Goal: Complete application form: Complete application form

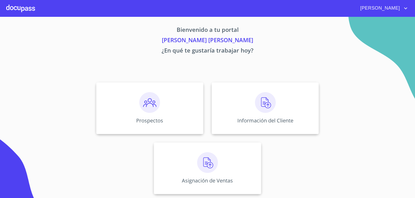
scroll to position [2, 0]
click at [150, 104] on img at bounding box center [149, 102] width 21 height 21
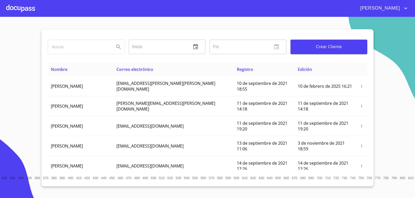
click at [325, 47] on span "Crear Cliente" at bounding box center [328, 46] width 68 height 7
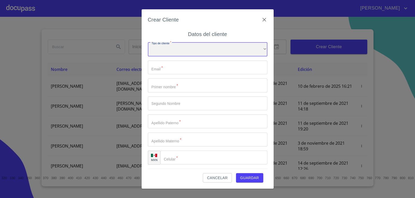
click at [231, 51] on div "​" at bounding box center [207, 50] width 119 height 14
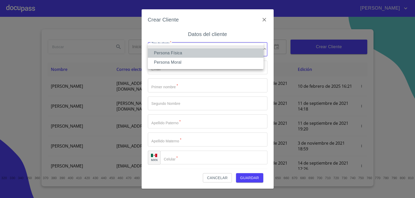
click at [185, 53] on li "Persona Física" at bounding box center [206, 52] width 116 height 9
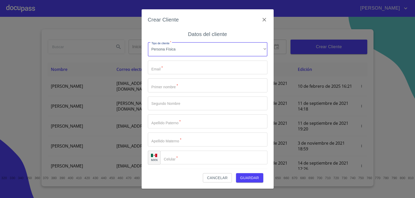
click at [154, 68] on input "Tipo de cliente   *" at bounding box center [207, 68] width 119 height 14
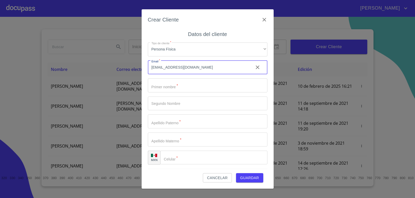
type input "BRAYANCASTRO210804@GMAIL.COM"
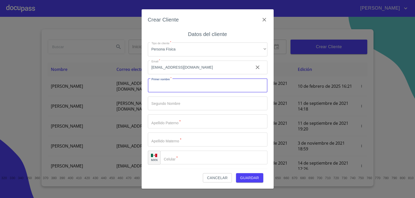
click at [177, 83] on input "Tipo de cliente   *" at bounding box center [207, 86] width 119 height 14
type input "BRAYAN"
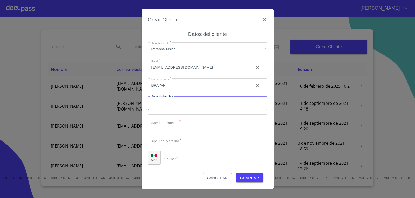
click at [158, 104] on input "Tipo de cliente   *" at bounding box center [207, 104] width 119 height 14
type input "[PERSON_NAME]"
click at [155, 124] on input "Tipo de cliente   *" at bounding box center [207, 122] width 119 height 14
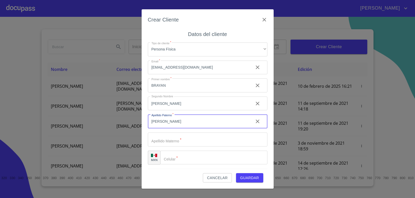
type input "[PERSON_NAME]"
click at [163, 139] on input "Tipo de cliente   *" at bounding box center [207, 140] width 119 height 14
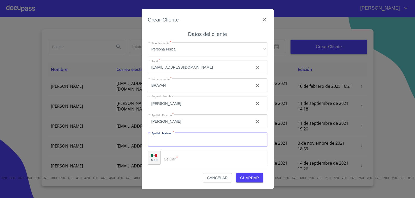
click at [180, 107] on input "[PERSON_NAME]" at bounding box center [198, 104] width 101 height 14
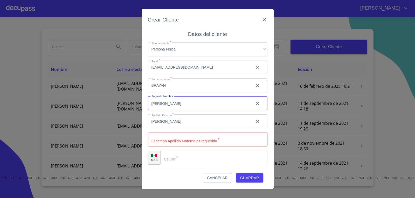
click at [180, 107] on input "[PERSON_NAME]" at bounding box center [198, 104] width 101 height 14
click at [171, 125] on input "[PERSON_NAME]" at bounding box center [198, 122] width 101 height 14
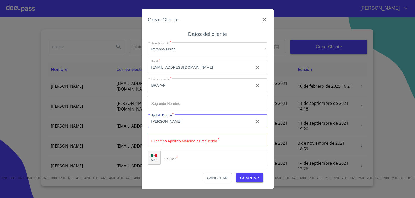
click at [171, 125] on input "[PERSON_NAME]" at bounding box center [198, 122] width 101 height 14
click at [171, 85] on input "BRAYAN" at bounding box center [198, 86] width 101 height 14
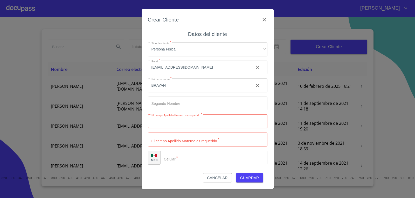
click at [162, 126] on input "Tipo de cliente   *" at bounding box center [207, 122] width 119 height 14
type input "[PERSON_NAME]"
click at [161, 142] on input "Tipo de cliente   *" at bounding box center [207, 140] width 119 height 14
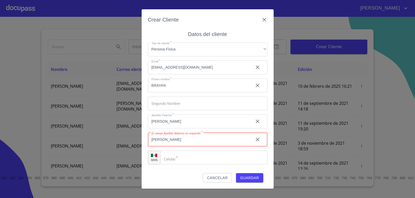
type input "[PERSON_NAME]"
click at [183, 156] on input "Tipo de cliente   *" at bounding box center [213, 158] width 107 height 14
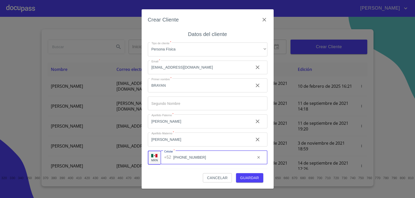
click at [209, 160] on input "[PHONE_NUMBER]" at bounding box center [212, 158] width 78 height 14
type input "[PHONE_NUMBER]"
click at [246, 179] on span "Guardar" at bounding box center [249, 178] width 19 height 6
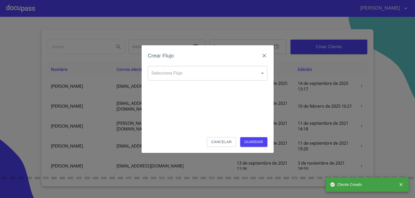
click at [178, 72] on body "ARTURO Inicio ​ Fin ​ Crear Cliente Nombre Correo electrónico Registro Edición …" at bounding box center [207, 99] width 415 height 198
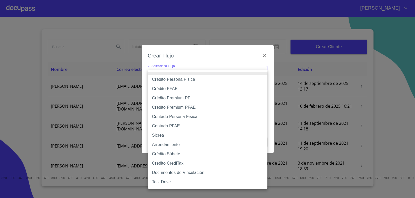
click at [172, 89] on li "Crédito PFAE" at bounding box center [207, 88] width 119 height 9
type input "60bfa0150d9865ccc24afd7c"
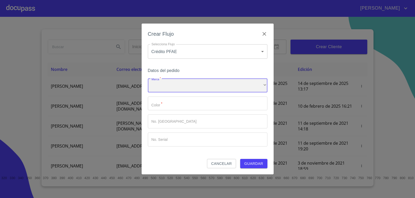
click at [167, 88] on div "​" at bounding box center [207, 86] width 119 height 14
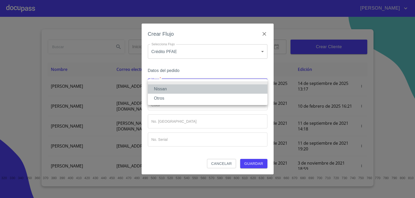
click at [165, 89] on li "Nissan" at bounding box center [207, 88] width 119 height 9
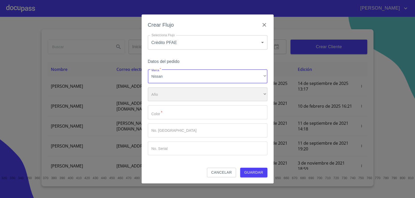
click at [169, 95] on div "​" at bounding box center [207, 95] width 119 height 14
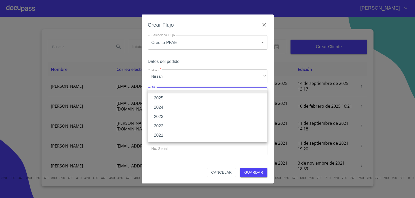
click at [167, 99] on li "2025" at bounding box center [207, 98] width 119 height 9
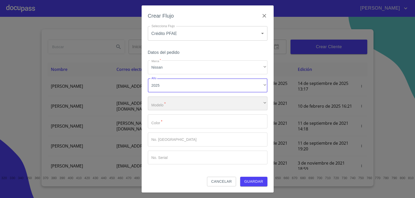
click at [180, 100] on div "​" at bounding box center [207, 104] width 119 height 14
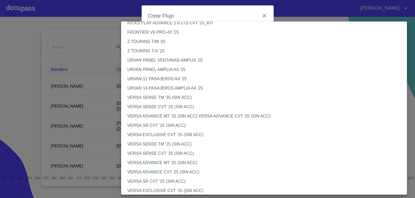
scroll to position [156, 0]
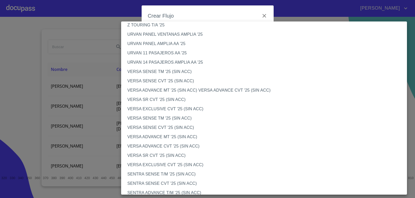
click at [153, 74] on li "VERSA SENSE TM '25 (SIN ACC)" at bounding box center [265, 71] width 289 height 9
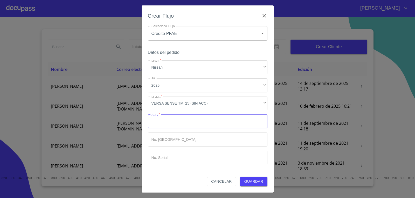
click at [174, 127] on input "Marca   *" at bounding box center [207, 122] width 119 height 14
click at [164, 124] on input "Marca   *" at bounding box center [207, 122] width 119 height 14
click at [157, 126] on input "Marca   *" at bounding box center [207, 122] width 119 height 14
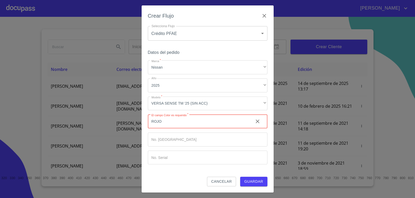
type input "ROJO"
click at [173, 141] on input "Marca   *" at bounding box center [207, 140] width 119 height 14
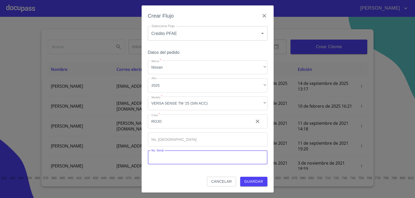
click at [170, 159] on input "Marca   *" at bounding box center [207, 158] width 119 height 14
click at [257, 180] on span "Guardar" at bounding box center [253, 182] width 19 height 6
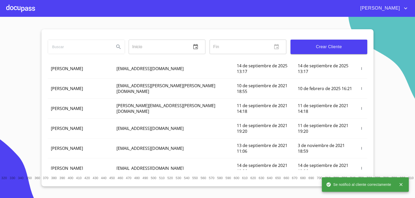
scroll to position [0, 0]
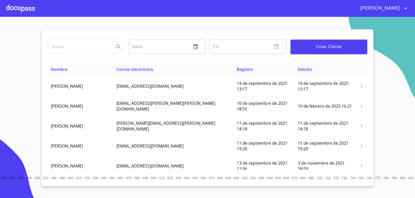
click at [19, 8] on div at bounding box center [20, 8] width 29 height 17
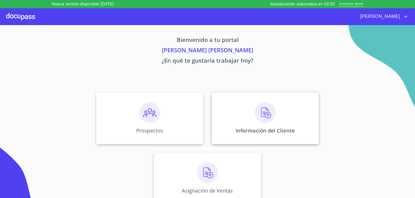
click at [264, 114] on img at bounding box center [265, 112] width 21 height 21
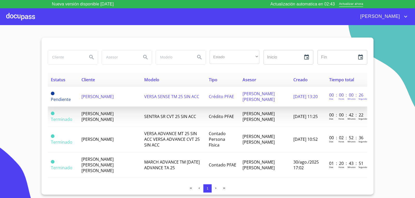
click at [91, 94] on span "[PERSON_NAME]" at bounding box center [97, 97] width 32 height 6
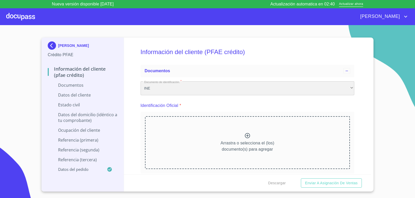
click at [165, 87] on div "INE" at bounding box center [247, 88] width 214 height 14
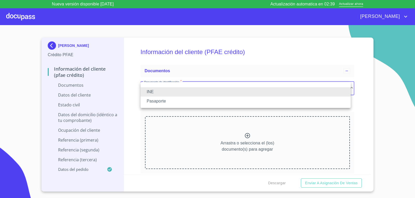
click at [157, 94] on li "INE" at bounding box center [245, 91] width 210 height 9
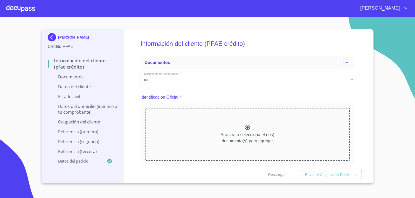
click at [217, 135] on div "Arrastra o selecciona el (los) documento(s) para agregar" at bounding box center [247, 134] width 205 height 53
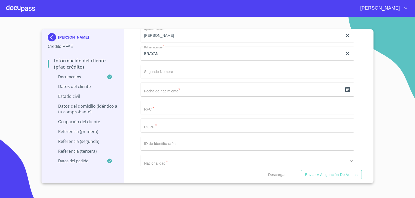
scroll to position [1717, 0]
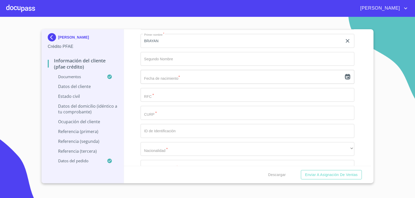
click at [345, 75] on icon "button" at bounding box center [347, 76] width 5 height 5
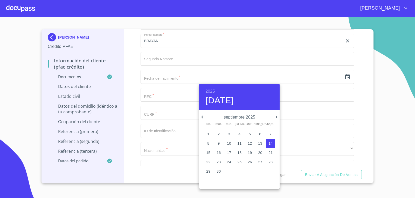
click at [254, 119] on p "septiembre 2025" at bounding box center [239, 117] width 68 height 6
click at [248, 118] on p "septiembre 2025" at bounding box center [239, 117] width 68 height 6
click at [208, 87] on div "2025 [DATE]" at bounding box center [239, 97] width 80 height 26
click at [213, 91] on h6 "2025" at bounding box center [209, 91] width 9 height 7
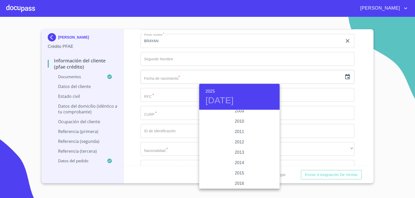
scroll to position [798, 0]
click at [244, 136] on div "2004" at bounding box center [239, 136] width 80 height 10
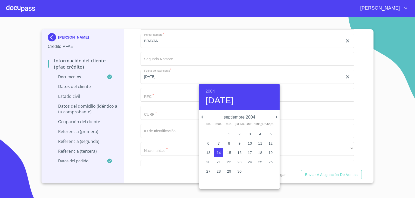
click at [202, 118] on icon "button" at bounding box center [202, 117] width 6 height 6
click at [275, 117] on icon "button" at bounding box center [276, 117] width 6 height 6
click at [258, 164] on span "21" at bounding box center [259, 162] width 9 height 5
type input "[DATE]"
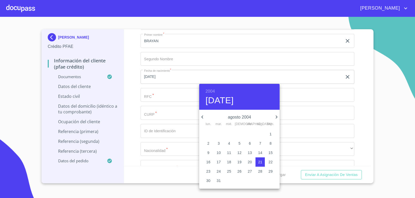
click at [356, 79] on div at bounding box center [207, 99] width 415 height 198
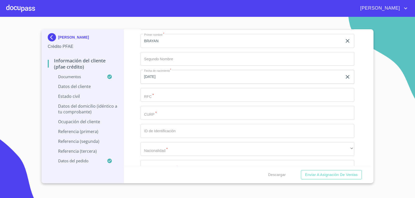
click at [181, 93] on input "Documento de identificación.   *" at bounding box center [247, 95] width 214 height 14
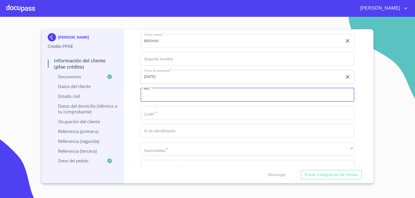
click at [162, 97] on input "Documento de identificación.   *" at bounding box center [247, 95] width 214 height 14
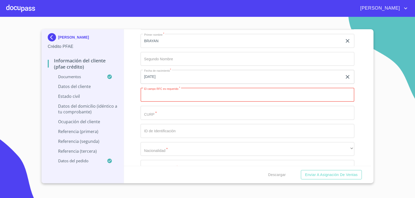
click at [152, 99] on input "Documento de identificación.   *" at bounding box center [247, 95] width 214 height 14
paste input "CALB040821PB3"
type input "CALB040821PB3"
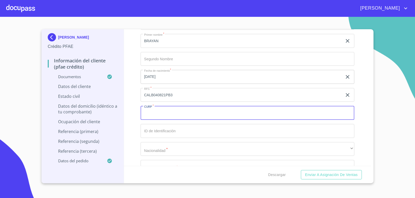
click at [151, 118] on input "Documento de identificación.   *" at bounding box center [247, 113] width 214 height 14
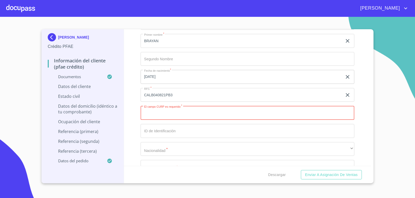
click at [164, 113] on input "Documento de identificación.   *" at bounding box center [247, 113] width 214 height 14
paste input "CALB040821HSLSZRA6"
type input "CALB040821HSLSZRA6"
click at [167, 133] on input "Documento de identificación.   *" at bounding box center [247, 131] width 214 height 14
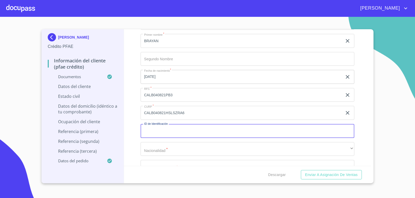
click at [163, 135] on input "Documento de identificación.   *" at bounding box center [247, 131] width 214 height 14
type input "2615665269"
click at [366, 131] on div "Información del cliente (PFAE crédito) Documentos Documento de identificación. …" at bounding box center [247, 97] width 247 height 137
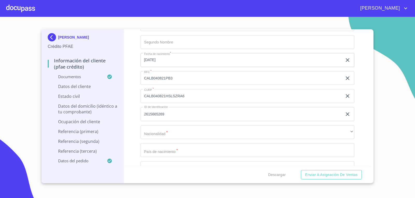
scroll to position [1743, 0]
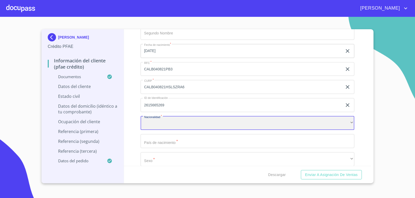
click at [343, 122] on div "​" at bounding box center [247, 123] width 214 height 14
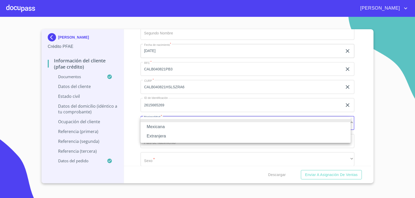
click at [164, 128] on li "Mexicana" at bounding box center [245, 126] width 210 height 9
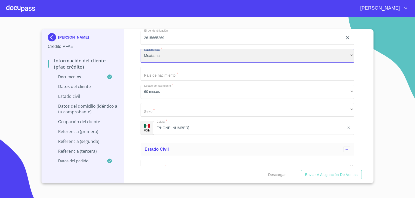
scroll to position [1820, 0]
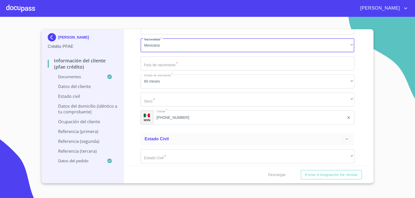
click at [163, 65] on input "Documento de identificación.   *" at bounding box center [247, 63] width 214 height 14
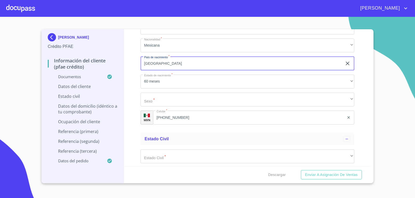
type input "[GEOGRAPHIC_DATA]"
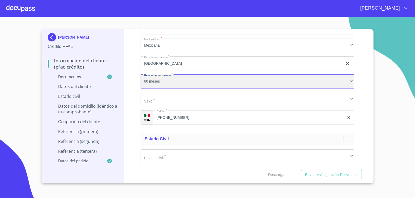
click at [156, 83] on div "60 meses" at bounding box center [247, 82] width 214 height 14
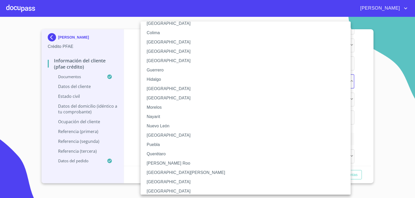
scroll to position [104, 0]
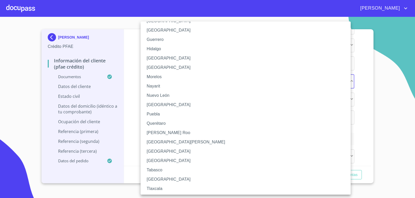
click at [154, 153] on li "[GEOGRAPHIC_DATA]" at bounding box center [247, 151] width 214 height 9
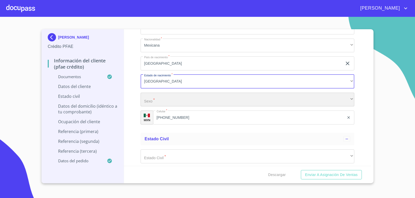
click at [177, 101] on div "​" at bounding box center [247, 100] width 214 height 14
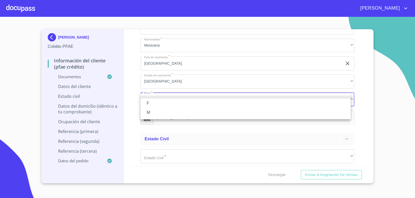
click at [159, 114] on li "M" at bounding box center [245, 112] width 210 height 9
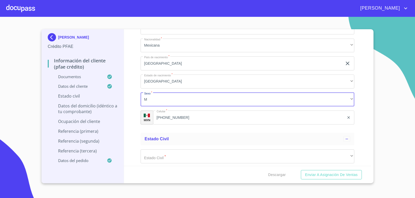
click at [200, 119] on input "[PHONE_NUMBER]" at bounding box center [249, 118] width 192 height 14
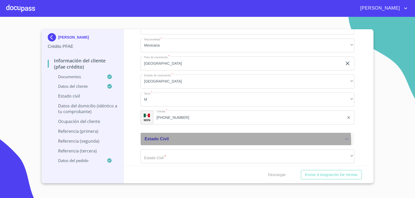
click at [217, 143] on div "Estado Civil" at bounding box center [247, 139] width 214 height 12
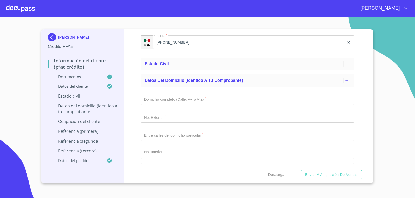
scroll to position [1898, 0]
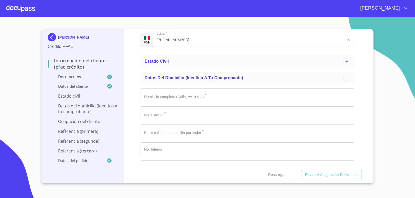
click at [187, 98] on input "Documento de identificación.   *" at bounding box center [247, 95] width 214 height 14
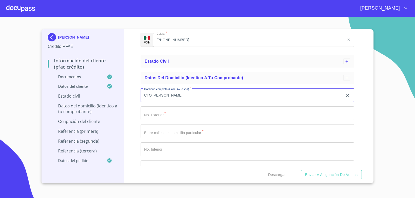
type input "CTO [PERSON_NAME]"
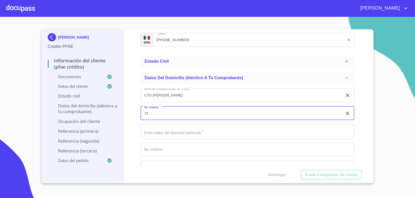
type input "74"
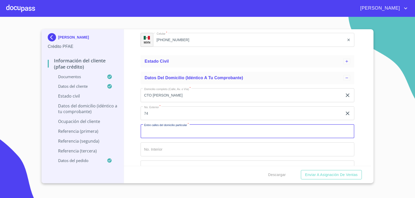
click at [163, 135] on input "Documento de identificación.   *" at bounding box center [247, 131] width 214 height 14
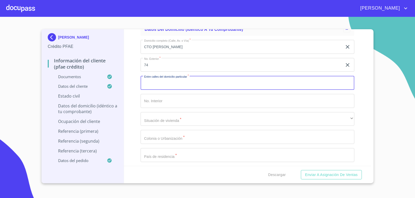
scroll to position [1950, 0]
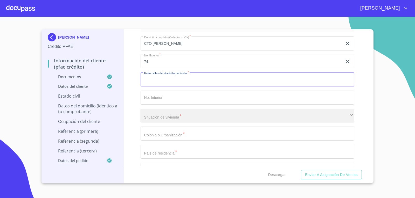
click at [155, 118] on div "​" at bounding box center [247, 116] width 214 height 14
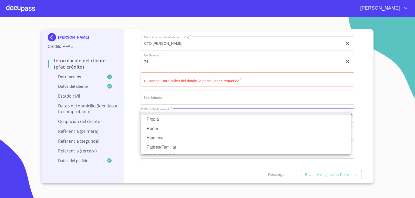
click at [164, 119] on li "Propia" at bounding box center [245, 119] width 210 height 9
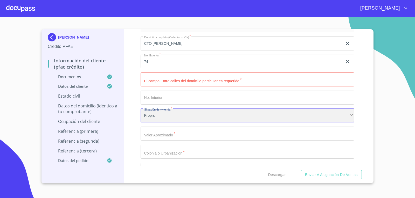
click at [155, 119] on div "Propia" at bounding box center [247, 116] width 214 height 14
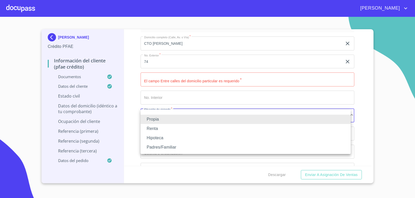
click at [165, 130] on li "Renta" at bounding box center [245, 128] width 210 height 9
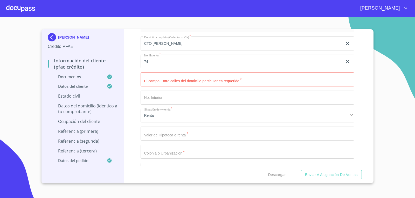
click at [154, 138] on input "Documento de identificación.   *" at bounding box center [247, 134] width 214 height 14
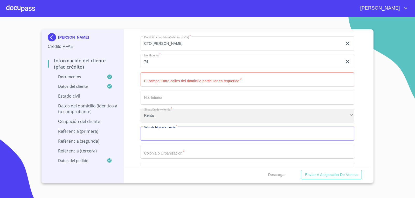
click at [149, 120] on div "Renta" at bounding box center [247, 116] width 214 height 14
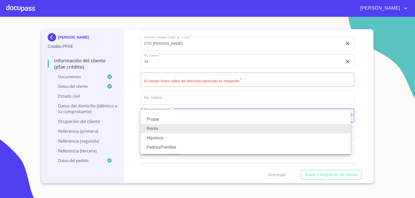
click at [163, 129] on li "Renta" at bounding box center [245, 128] width 210 height 9
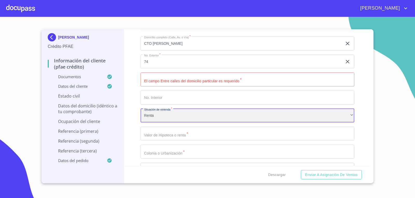
click at [153, 121] on div "Renta" at bounding box center [247, 116] width 214 height 14
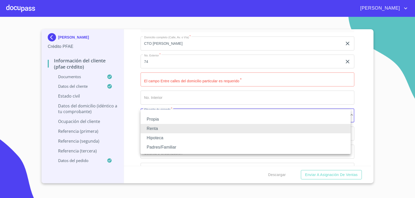
click at [159, 124] on li "Propia" at bounding box center [245, 119] width 210 height 9
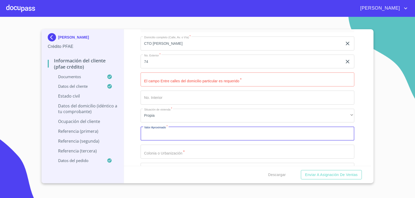
click at [157, 132] on input "Documento de identificación.   *" at bounding box center [247, 134] width 214 height 14
type input "$2,000,000"
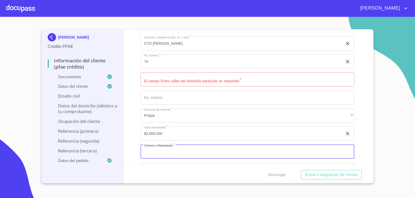
click at [164, 155] on input "Documento de identificación.   *" at bounding box center [247, 152] width 214 height 14
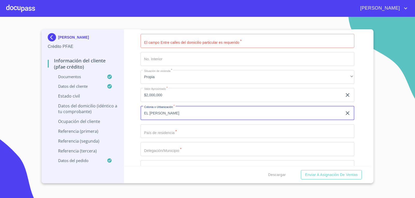
scroll to position [2028, 0]
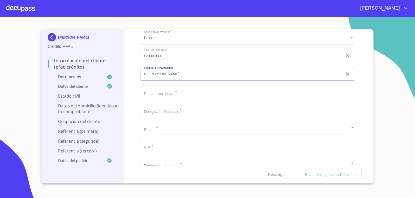
type input "EL [PERSON_NAME]"
click at [156, 95] on input "Documento de identificación.   *" at bounding box center [247, 92] width 214 height 14
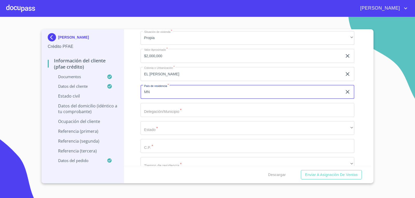
type input "M"
type input "[GEOGRAPHIC_DATA]"
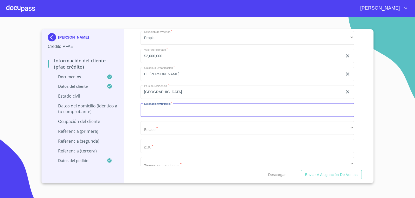
click at [165, 110] on input "Documento de identificación.   *" at bounding box center [247, 110] width 214 height 14
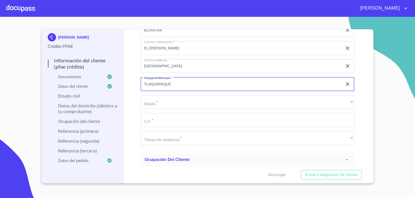
type input "TLAQUEPAQUE"
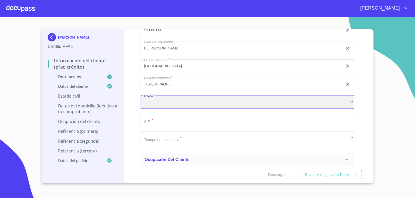
click at [154, 104] on div "​" at bounding box center [247, 102] width 214 height 14
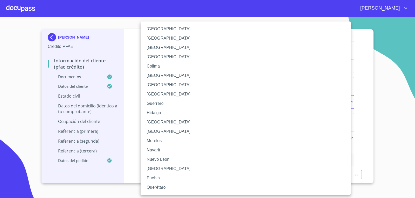
scroll to position [52, 0]
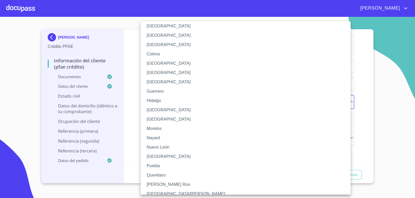
click at [158, 110] on li "[GEOGRAPHIC_DATA]" at bounding box center [247, 109] width 214 height 9
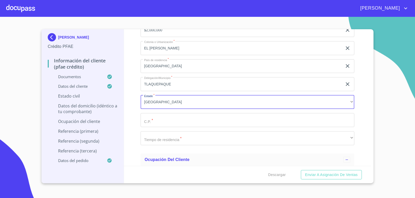
click at [169, 121] on input "Documento de identificación.   *" at bounding box center [247, 120] width 214 height 14
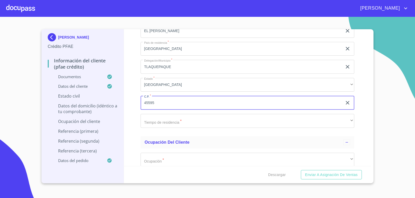
scroll to position [2080, 0]
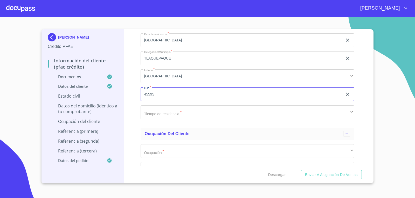
type input "45595"
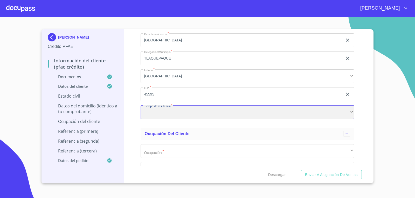
click at [161, 117] on div "​" at bounding box center [247, 112] width 214 height 14
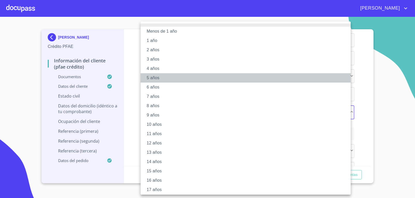
click at [151, 79] on li "5 años" at bounding box center [247, 77] width 214 height 9
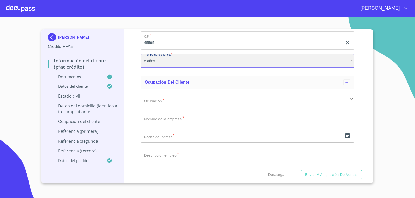
scroll to position [2131, 0]
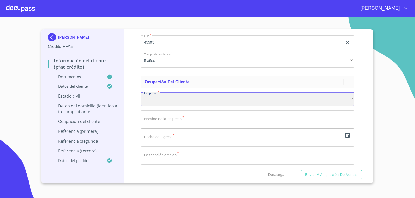
click at [163, 99] on div "​" at bounding box center [247, 100] width 214 height 14
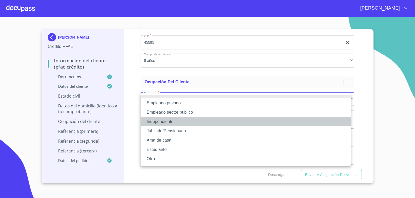
click at [176, 120] on li "Independiente" at bounding box center [245, 121] width 210 height 9
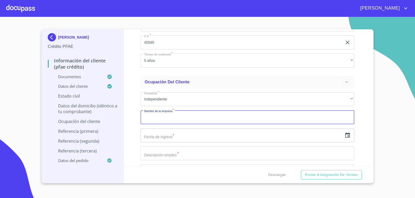
click at [164, 119] on input "Documento de identificación.   *" at bounding box center [247, 117] width 214 height 14
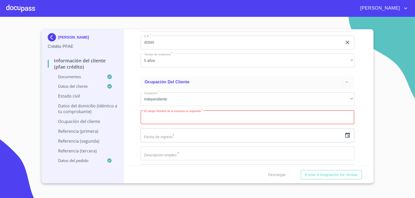
click at [160, 119] on input "Documento de identificación.   *" at bounding box center [247, 117] width 214 height 14
click at [174, 86] on div "Ocupación del Cliente" at bounding box center [247, 82] width 214 height 12
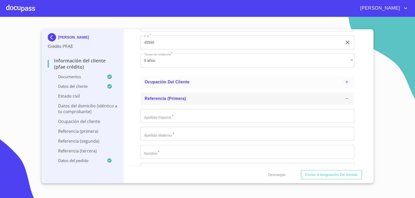
click at [149, 119] on input "Documento de identificación.   *" at bounding box center [247, 116] width 214 height 14
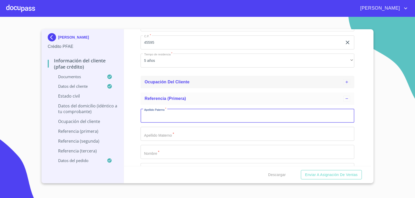
click at [165, 81] on span "Ocupación del Cliente" at bounding box center [167, 82] width 45 height 4
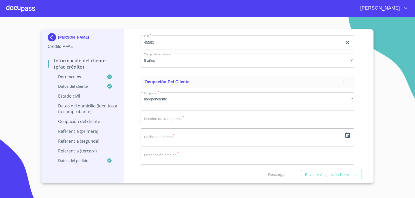
click at [160, 122] on input "Documento de identificación.   *" at bounding box center [247, 117] width 214 height 14
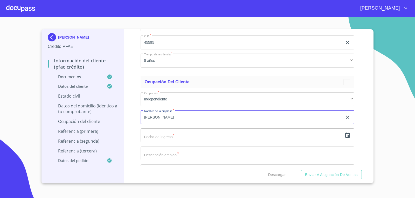
type input "[PERSON_NAME]"
click at [157, 136] on input "text" at bounding box center [241, 136] width 202 height 14
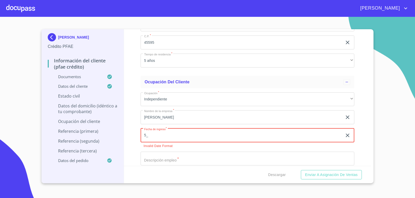
click at [164, 133] on input "5_" at bounding box center [242, 136] width 204 height 14
type input "5_"
click at [129, 125] on div "Información del cliente (PFAE crédito) Documentos Documento de identificación. …" at bounding box center [247, 97] width 247 height 137
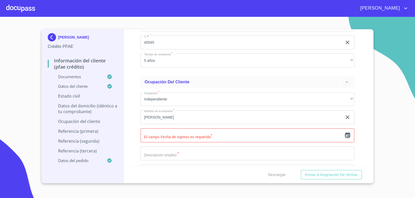
click at [345, 138] on icon "button" at bounding box center [347, 135] width 5 height 5
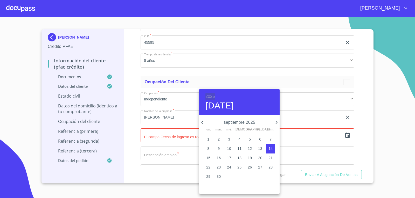
click at [207, 96] on h6 "2025" at bounding box center [209, 96] width 9 height 7
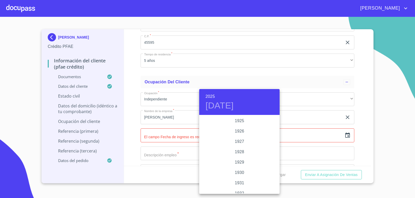
scroll to position [1006, 0]
click at [238, 123] on div "2022" at bounding box center [239, 121] width 80 height 10
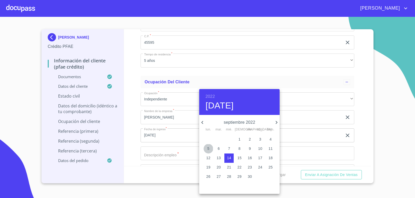
click at [209, 149] on p "5" at bounding box center [208, 148] width 2 height 5
type input "[DATE]"
click at [138, 142] on div at bounding box center [207, 99] width 415 height 198
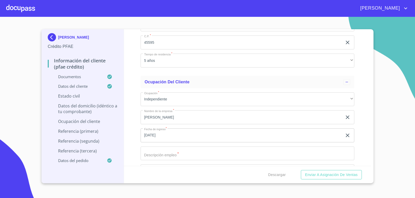
click at [156, 155] on input "Documento de identificación.   *" at bounding box center [247, 154] width 214 height 14
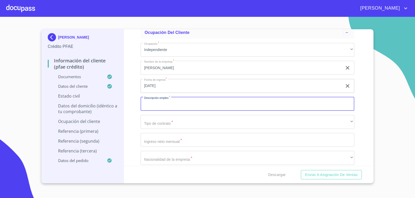
scroll to position [2183, 0]
type input "VENTA DE MAIZ"
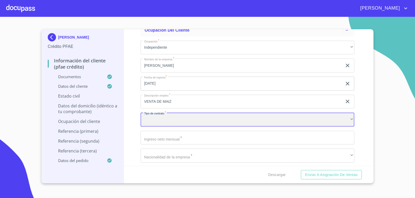
click at [149, 120] on div "​" at bounding box center [247, 120] width 214 height 14
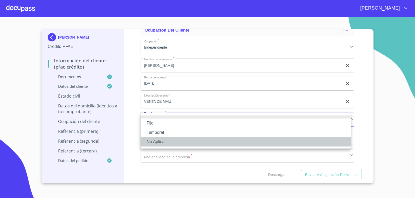
click at [159, 142] on li "No Aplica" at bounding box center [245, 141] width 210 height 9
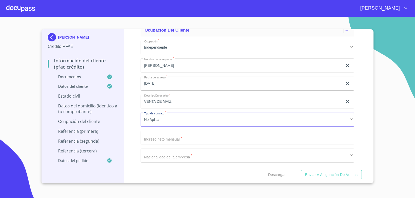
click at [168, 140] on input "Documento de identificación.   *" at bounding box center [247, 138] width 214 height 14
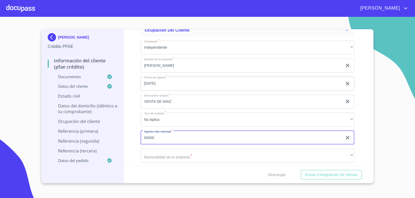
type input "60000"
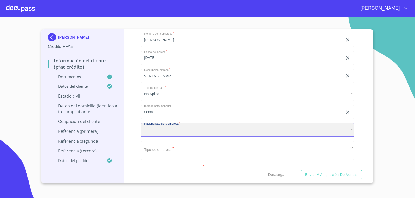
scroll to position [2209, 0]
click at [159, 133] on div "​" at bounding box center [247, 130] width 214 height 14
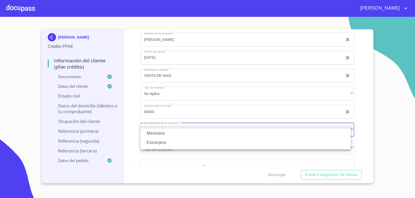
click at [159, 133] on li "Mexicana" at bounding box center [245, 133] width 210 height 9
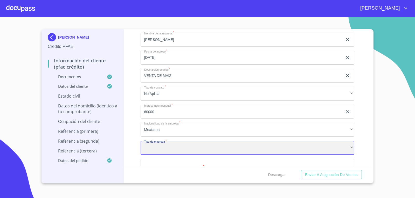
click at [174, 145] on div "​" at bounding box center [247, 148] width 214 height 14
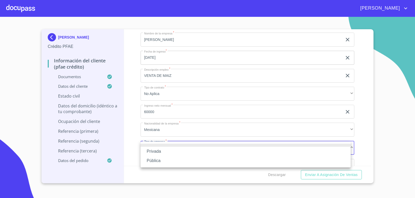
click at [165, 152] on li "Privada" at bounding box center [245, 151] width 210 height 9
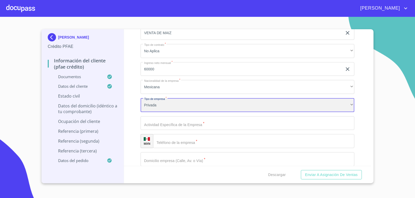
scroll to position [2261, 0]
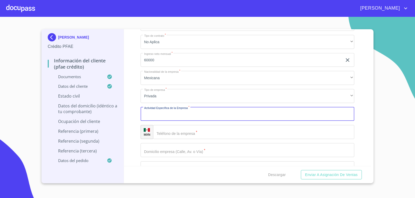
click at [166, 119] on input "Documento de identificación.   *" at bounding box center [247, 114] width 214 height 14
click at [166, 116] on input "Documento de identificación.   *" at bounding box center [247, 114] width 214 height 14
click at [145, 114] on input "VENTA DE MAIZ" at bounding box center [241, 114] width 202 height 14
type input "VENTA DE MAIZ"
click at [131, 137] on div "Información del cliente (PFAE crédito) Documentos Documento de identificación. …" at bounding box center [247, 97] width 247 height 137
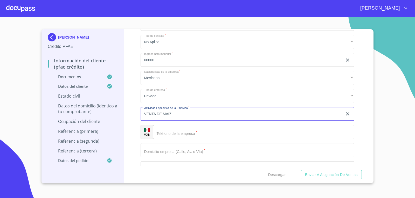
click at [183, 113] on input "VENTA DE MAIZ" at bounding box center [241, 114] width 202 height 14
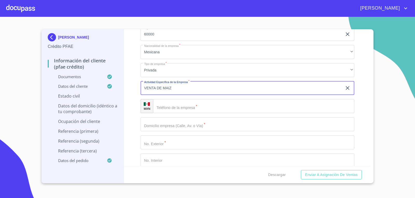
click at [168, 109] on input "Documento de identificación.   *" at bounding box center [253, 106] width 201 height 14
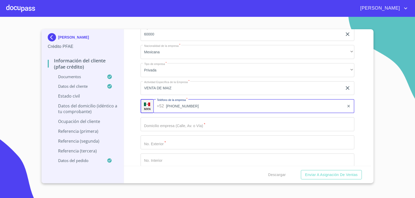
type input "[PHONE_NUMBER]"
click at [151, 129] on input "Documento de identificación.   *" at bounding box center [247, 124] width 214 height 14
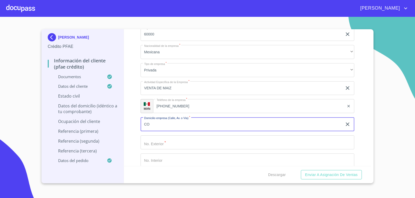
type input "C"
type input "CTO [PERSON_NAME]"
click at [152, 143] on input "Documento de identificación.   *" at bounding box center [247, 143] width 214 height 14
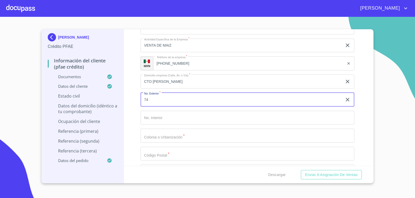
scroll to position [2339, 0]
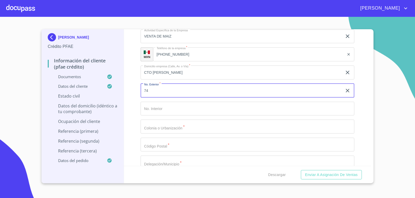
type input "74"
click at [153, 112] on input "Documento de identificación.   *" at bounding box center [247, 109] width 214 height 14
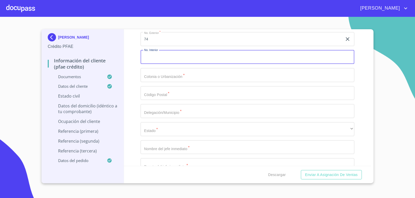
scroll to position [2391, 0]
click at [166, 74] on input "Documento de identificación.   *" at bounding box center [247, 75] width 214 height 14
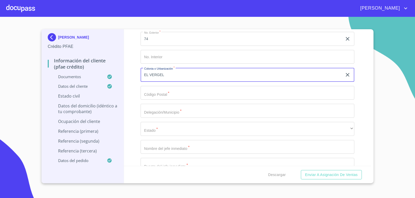
type input "EL VERGEL"
click at [166, 99] on input "Documento de identificación.   *" at bounding box center [247, 93] width 214 height 14
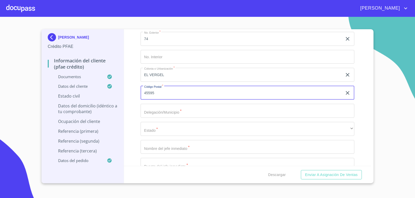
type input "45595"
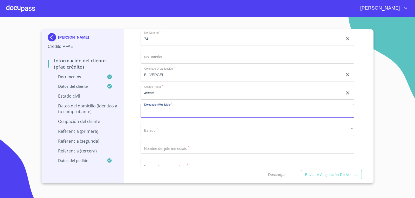
click at [159, 116] on input "Documento de identificación.   *" at bounding box center [247, 111] width 214 height 14
type input "TLAQUEPAQUE"
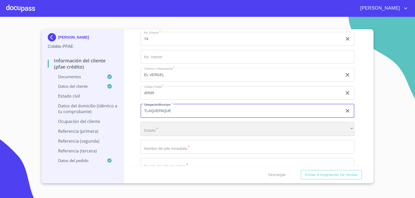
click at [153, 130] on div "​" at bounding box center [247, 129] width 214 height 14
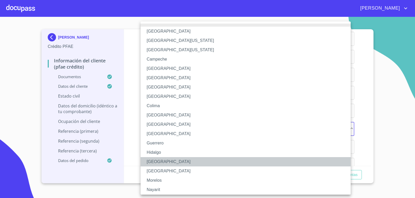
click at [156, 161] on li "[GEOGRAPHIC_DATA]" at bounding box center [247, 161] width 214 height 9
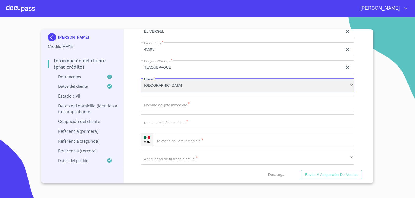
scroll to position [2442, 0]
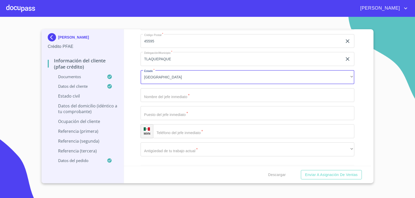
click at [161, 101] on input "Documento de identificación.   *" at bounding box center [247, 95] width 214 height 14
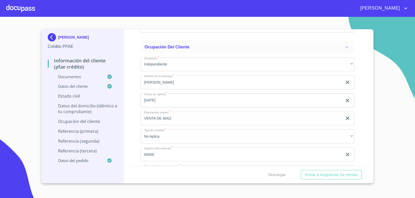
scroll to position [2157, 0]
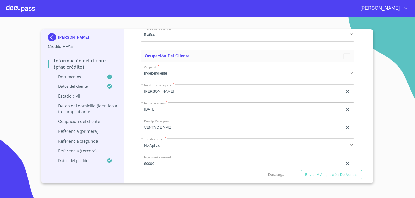
click at [167, 93] on input "[PERSON_NAME]" at bounding box center [241, 91] width 202 height 14
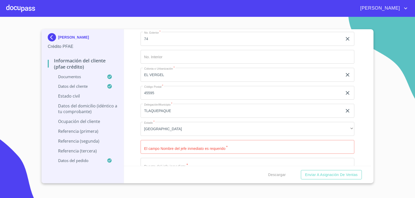
scroll to position [2494, 0]
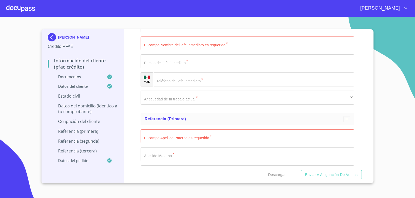
click at [170, 48] on input "Documento de identificación.   *" at bounding box center [247, 44] width 214 height 14
paste input "[PERSON_NAME]"
type input "[PERSON_NAME]"
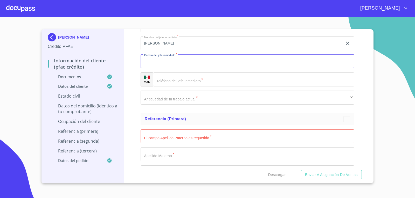
click at [166, 64] on input "Documento de identificación.   *" at bounding box center [247, 61] width 214 height 14
paste input "[PERSON_NAME]"
type input "[PERSON_NAME]"
drag, startPoint x: 195, startPoint y: 63, endPoint x: 136, endPoint y: 64, distance: 58.8
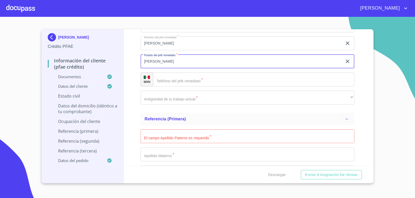
click at [136, 64] on div "Información del cliente (PFAE crédito) Documentos Documento de identificación. …" at bounding box center [247, 97] width 247 height 137
type input "DUEÑO"
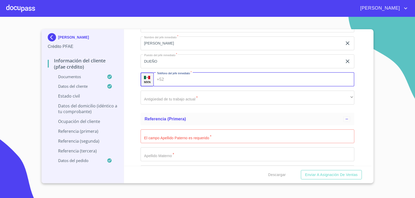
click at [180, 83] on input "Documento de identificación.   *" at bounding box center [260, 80] width 188 height 14
